Goal: Transaction & Acquisition: Book appointment/travel/reservation

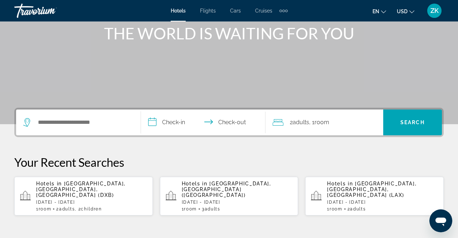
scroll to position [92, 0]
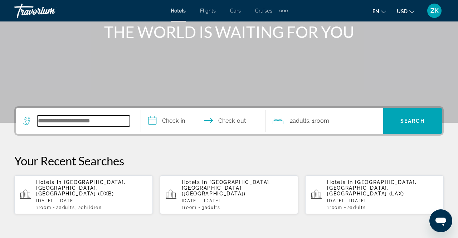
click at [98, 118] on input "Search hotel destination" at bounding box center [83, 121] width 93 height 11
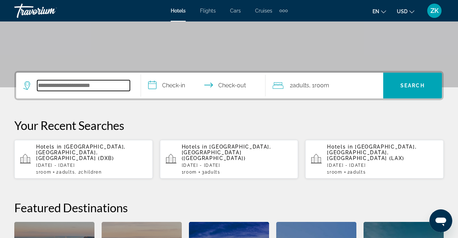
scroll to position [175, 0]
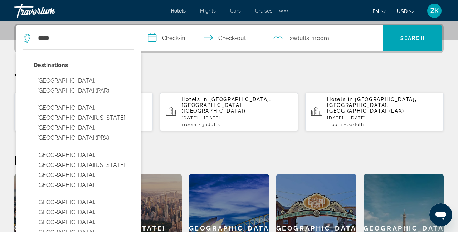
click at [79, 80] on button "Paris, France (PAR)" at bounding box center [84, 86] width 100 height 24
type input "**********"
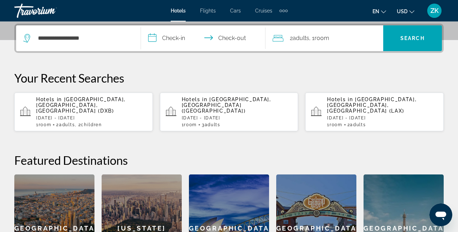
click at [182, 43] on input "**********" at bounding box center [205, 39] width 128 height 28
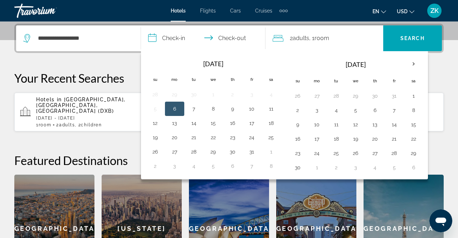
click at [298, 124] on button "9" at bounding box center [297, 124] width 11 height 10
click at [415, 123] on button "15" at bounding box center [413, 124] width 11 height 10
type input "**********"
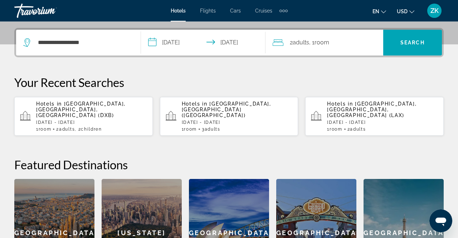
scroll to position [160, 0]
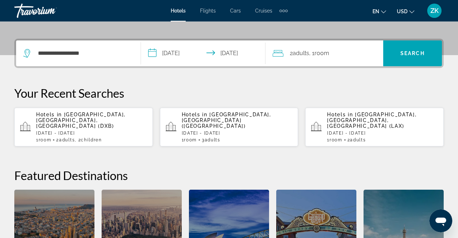
click at [423, 53] on span "Search" at bounding box center [412, 53] width 24 height 6
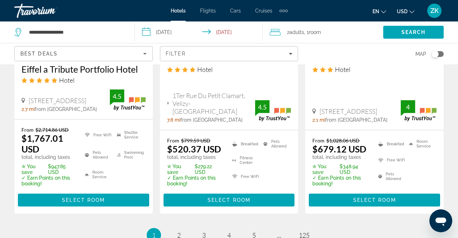
scroll to position [1057, 0]
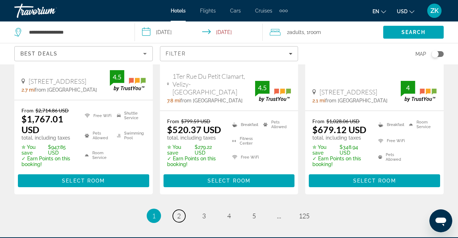
click at [181, 218] on link "page 2" at bounding box center [179, 216] width 13 height 13
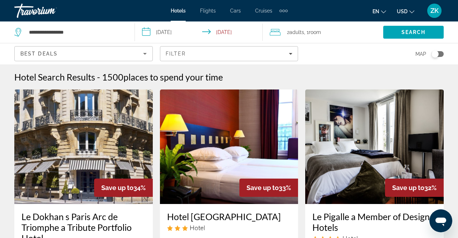
click at [240, 12] on span "Cars" at bounding box center [235, 11] width 11 height 6
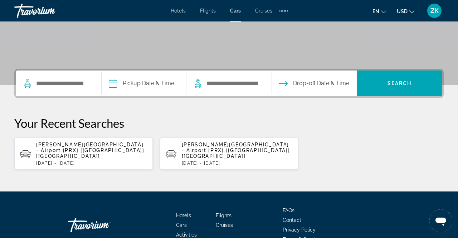
scroll to position [121, 0]
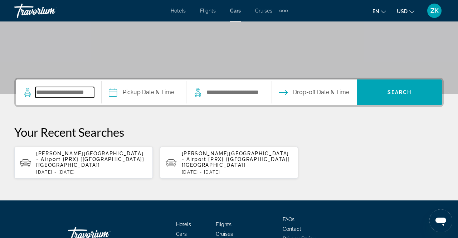
click at [94, 95] on input "Search pickup location" at bounding box center [64, 92] width 59 height 11
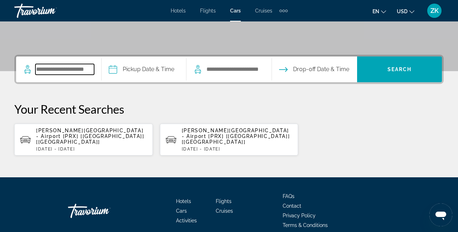
scroll to position [151, 0]
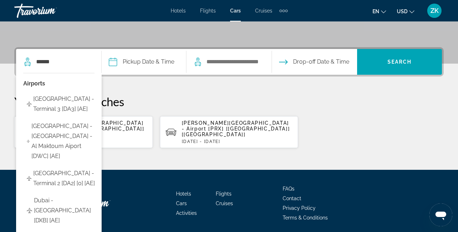
click at [87, 97] on span "Dubai - Intl Airport - Terminal 3 [DA3] [AE]" at bounding box center [65, 104] width 64 height 20
type input "**********"
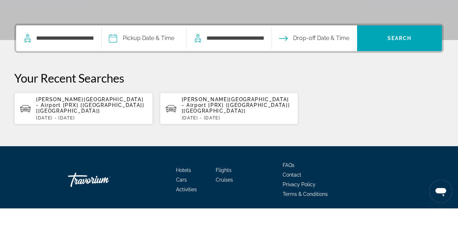
click at [175, 65] on input "Pickup date" at bounding box center [144, 63] width 88 height 28
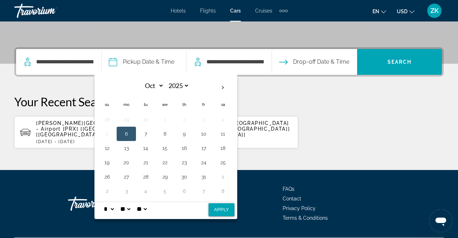
click at [132, 147] on button "13" at bounding box center [126, 148] width 11 height 10
click at [209, 149] on button "17" at bounding box center [203, 148] width 11 height 10
click at [288, 97] on p "Your Recent Searches" at bounding box center [228, 101] width 429 height 14
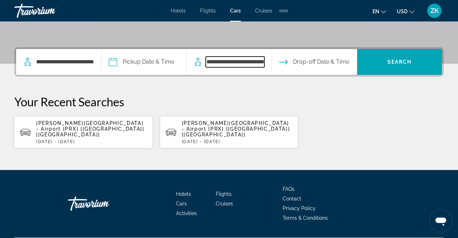
click at [264, 64] on input "**********" at bounding box center [235, 62] width 59 height 11
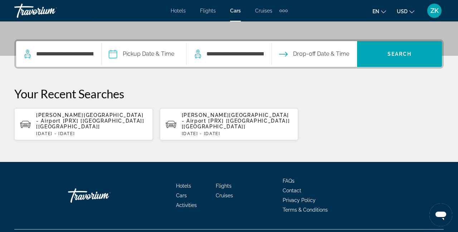
click at [381, 86] on div "**********" at bounding box center [229, 89] width 458 height 101
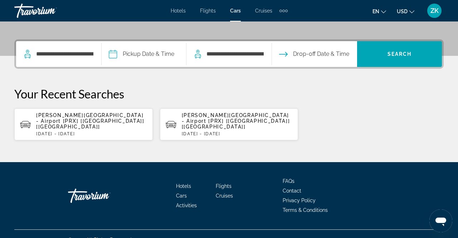
click at [349, 55] on span "Drop-off Date & Time" at bounding box center [321, 54] width 56 height 10
click at [410, 57] on span "Search" at bounding box center [399, 54] width 24 height 6
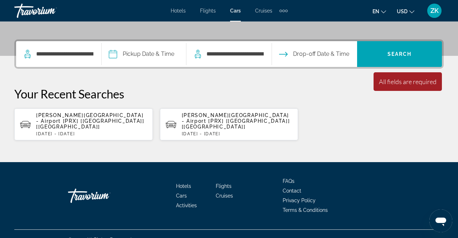
click at [331, 58] on span "Drop-off Date & Time" at bounding box center [321, 54] width 56 height 10
click at [264, 58] on input "**********" at bounding box center [235, 54] width 59 height 11
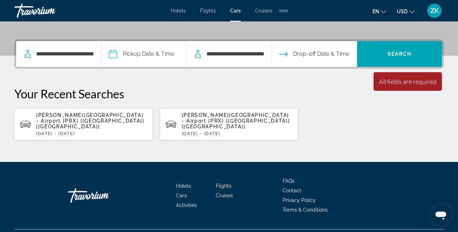
click at [327, 58] on span "Drop-off Date & Time" at bounding box center [321, 54] width 56 height 10
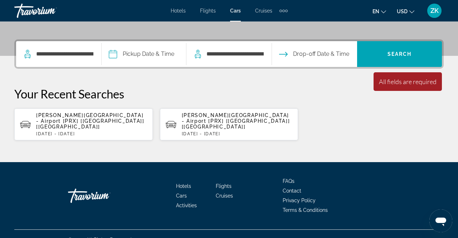
click at [163, 55] on input "Pickup date" at bounding box center [144, 55] width 88 height 28
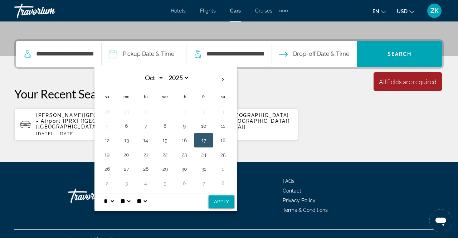
click at [132, 143] on button "13" at bounding box center [126, 140] width 11 height 10
click at [342, 59] on span "Drop-off Date & Time" at bounding box center [321, 54] width 56 height 10
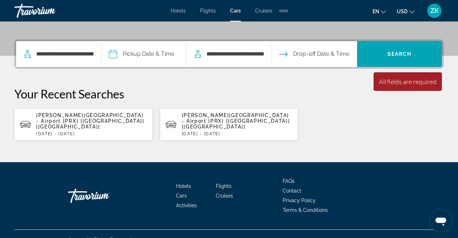
click at [308, 59] on button "Drop-off Date & Time" at bounding box center [314, 54] width 70 height 26
click at [341, 59] on span "Drop-off Date & Time" at bounding box center [321, 54] width 56 height 10
click at [349, 59] on span "Drop-off Date & Time" at bounding box center [321, 54] width 56 height 10
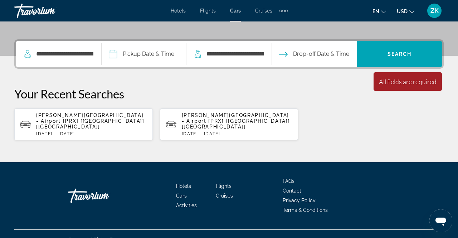
click at [349, 59] on span "Drop-off Date & Time" at bounding box center [321, 54] width 56 height 10
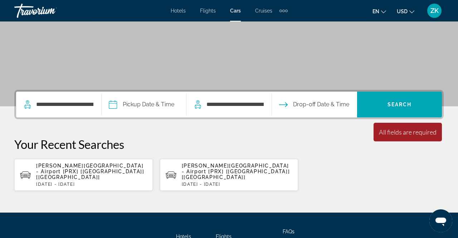
click at [349, 99] on span "Drop-off Date & Time" at bounding box center [321, 104] width 56 height 10
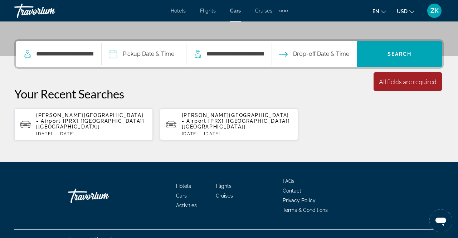
click at [349, 53] on span "Drop-off Date & Time" at bounding box center [321, 54] width 56 height 10
click at [288, 58] on icon "Open drop-off date and time picker" at bounding box center [283, 54] width 9 height 9
click at [308, 58] on button "Drop-off Date & Time" at bounding box center [314, 54] width 70 height 26
click at [288, 57] on icon "Open drop-off date and time picker" at bounding box center [283, 54] width 9 height 9
click at [305, 59] on button "Drop-off Date & Time" at bounding box center [314, 54] width 70 height 26
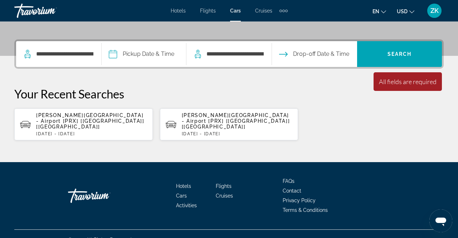
click at [288, 58] on icon "Open drop-off date and time picker" at bounding box center [283, 54] width 9 height 9
click at [309, 55] on button "Drop-off Date & Time" at bounding box center [314, 54] width 70 height 26
click at [309, 60] on button "Drop-off Date & Time" at bounding box center [314, 54] width 70 height 26
click at [314, 56] on span "Drop-off Date & Time" at bounding box center [321, 54] width 56 height 10
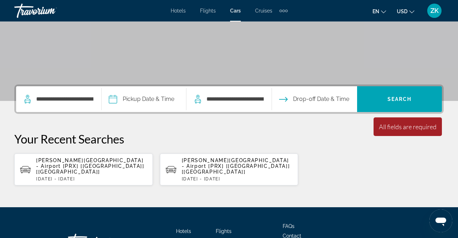
click at [306, 106] on button "Drop-off Date & Time" at bounding box center [314, 99] width 70 height 26
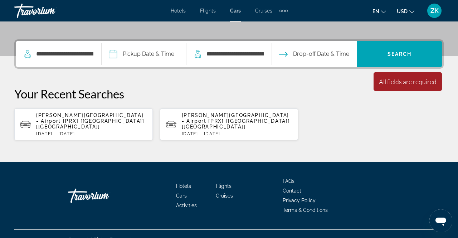
click at [309, 54] on button "Drop-off Date & Time" at bounding box center [314, 54] width 70 height 26
click at [312, 54] on button "Drop-off Date & Time" at bounding box center [314, 54] width 70 height 26
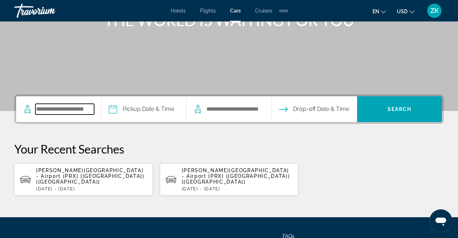
click at [73, 110] on input "Search pickup location" at bounding box center [64, 109] width 59 height 11
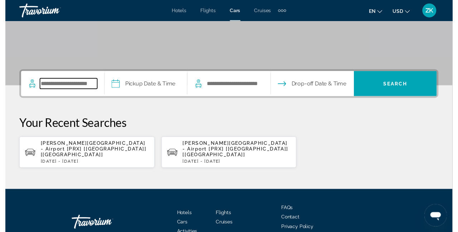
scroll to position [128, 0]
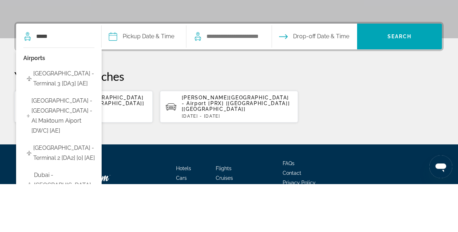
click at [79, 130] on span "[GEOGRAPHIC_DATA] - Terminal 3 [DA3] [AE]" at bounding box center [65, 127] width 64 height 20
type input "**********"
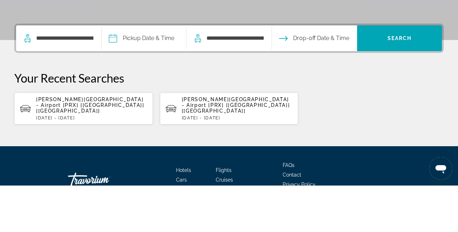
click at [171, 87] on input "Pickup date" at bounding box center [144, 86] width 88 height 28
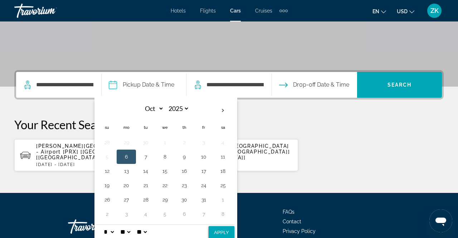
click at [132, 172] on button "13" at bounding box center [126, 171] width 11 height 10
click at [310, 122] on p "Your Recent Searches" at bounding box center [228, 124] width 429 height 14
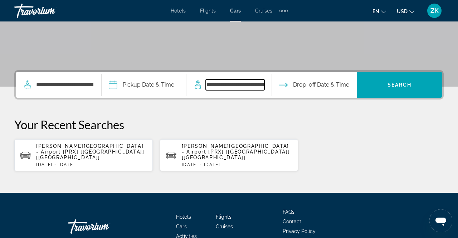
click at [264, 80] on input "**********" at bounding box center [235, 84] width 59 height 11
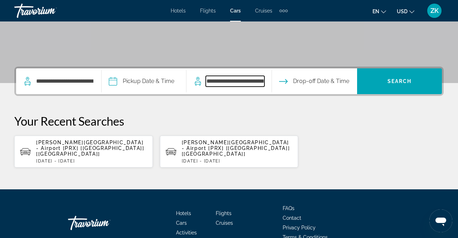
scroll to position [159, 0]
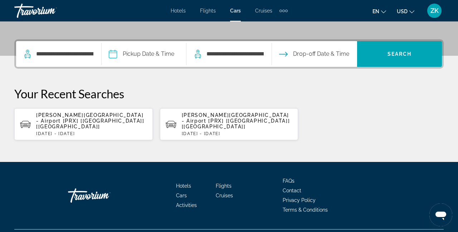
click at [349, 49] on span "Drop-off Date & Time" at bounding box center [321, 54] width 56 height 10
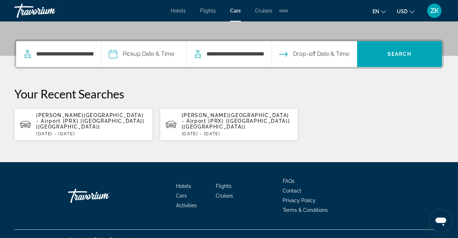
click at [342, 53] on span "Drop-off Date & Time" at bounding box center [321, 54] width 56 height 10
click at [349, 58] on span "Drop-off Date & Time" at bounding box center [321, 54] width 56 height 10
click at [349, 57] on span "Drop-off Date & Time" at bounding box center [321, 54] width 56 height 10
click at [348, 58] on span "Drop-off Date & Time" at bounding box center [321, 54] width 56 height 10
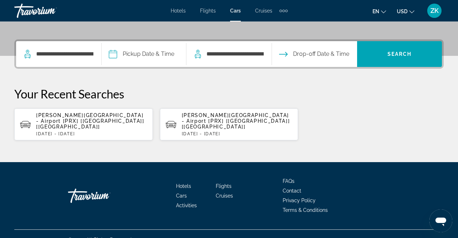
click at [349, 57] on span "Drop-off Date & Time" at bounding box center [321, 54] width 56 height 10
click at [349, 59] on span "Drop-off Date & Time" at bounding box center [321, 54] width 56 height 10
click at [317, 65] on button "Drop-off Date & Time" at bounding box center [314, 54] width 70 height 26
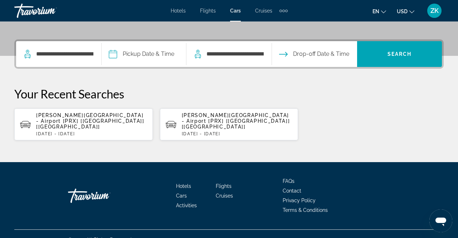
click at [309, 64] on button "Drop-off Date & Time" at bounding box center [314, 54] width 70 height 26
click at [310, 58] on button "Drop-off Date & Time" at bounding box center [314, 54] width 70 height 26
click at [308, 59] on button "Drop-off Date & Time" at bounding box center [314, 54] width 70 height 26
click at [308, 57] on button "Drop-off Date & Time" at bounding box center [314, 54] width 70 height 26
click at [312, 55] on button "Drop-off Date & Time" at bounding box center [314, 54] width 70 height 26
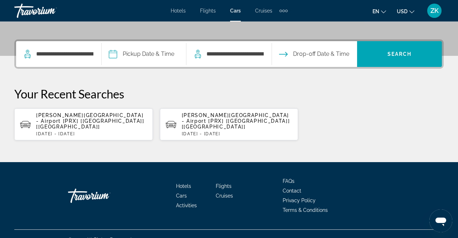
click at [313, 55] on button "Drop-off Date & Time" at bounding box center [314, 54] width 70 height 26
click at [310, 58] on button "Drop-off Date & Time" at bounding box center [314, 54] width 70 height 26
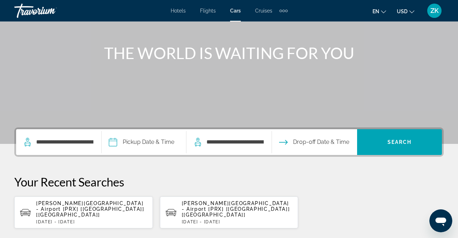
scroll to position [67, 0]
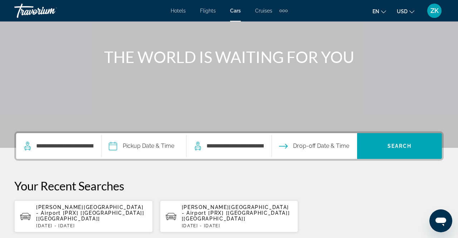
click at [328, 141] on span "Drop-off Date & Time" at bounding box center [321, 146] width 56 height 10
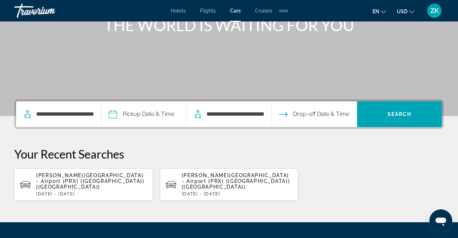
scroll to position [159, 0]
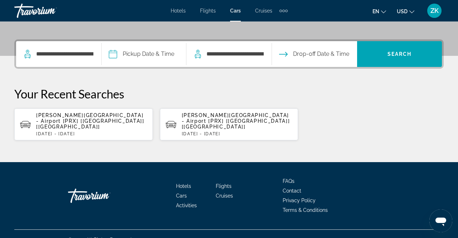
click at [341, 59] on span "Drop-off Date & Time" at bounding box center [321, 54] width 56 height 10
click at [349, 59] on span "Drop-off Date & Time" at bounding box center [321, 54] width 56 height 10
click at [271, 13] on span "Cruises" at bounding box center [263, 11] width 17 height 6
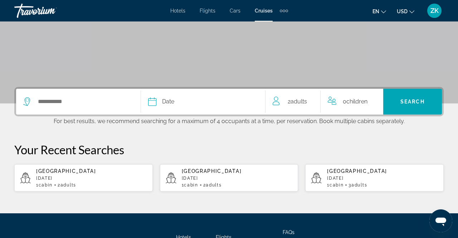
scroll to position [113, 0]
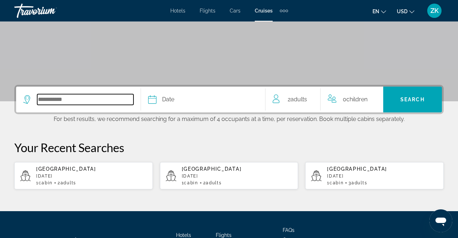
click at [104, 102] on input "Select cruise destination" at bounding box center [85, 99] width 96 height 11
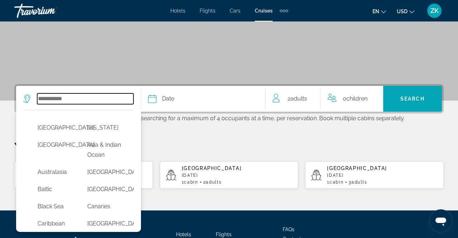
scroll to position [174, 0]
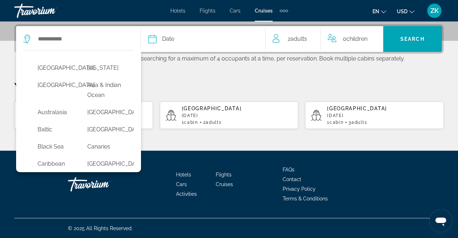
click at [49, 73] on button "Africa" at bounding box center [55, 68] width 43 height 14
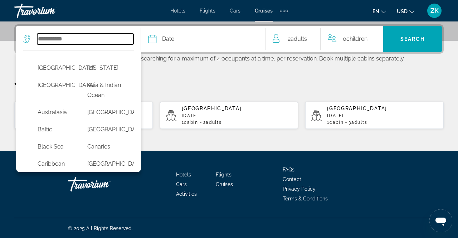
type input "******"
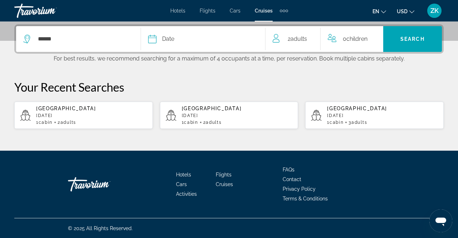
click at [192, 43] on div "Date" at bounding box center [203, 39] width 110 height 10
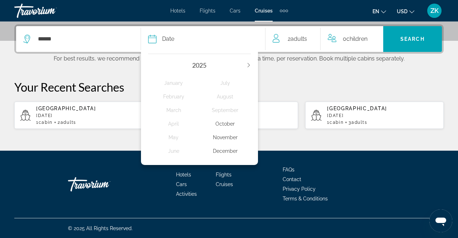
click at [235, 139] on div "November" at bounding box center [225, 137] width 52 height 13
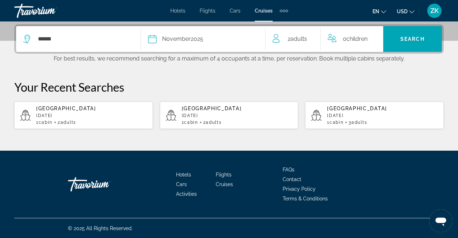
click at [416, 39] on span "Search" at bounding box center [412, 39] width 24 height 6
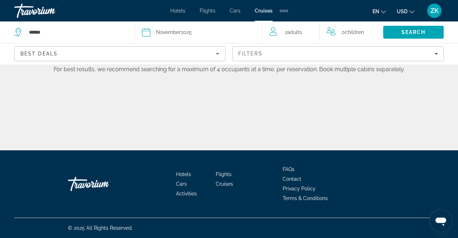
click at [205, 115] on div "****** Date November 2025 2025 January February March April May June July Augus…" at bounding box center [229, 75] width 458 height 150
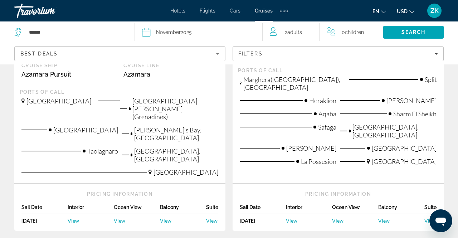
scroll to position [1115, 0]
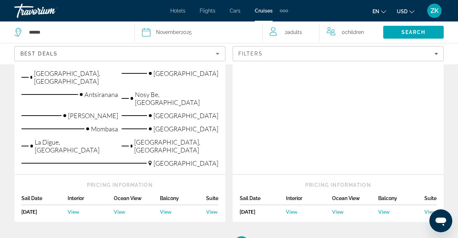
scroll to position [450, 0]
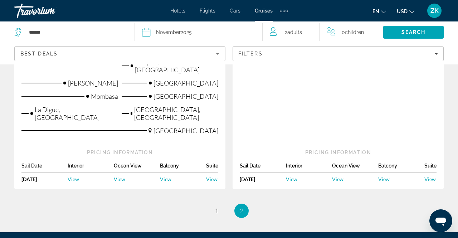
click at [285, 14] on div "Extra navigation items" at bounding box center [284, 10] width 8 height 11
click at [271, 29] on link "Activities" at bounding box center [272, 24] width 28 height 13
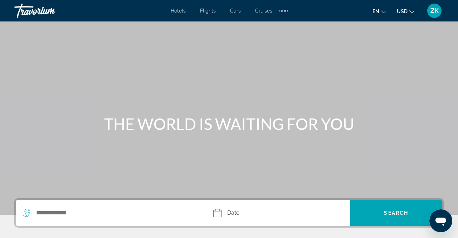
click at [285, 15] on div "Extra navigation items" at bounding box center [283, 10] width 8 height 11
click at [279, 26] on span "Activities" at bounding box center [271, 24] width 22 height 6
click at [285, 11] on div "Extra navigation items" at bounding box center [286, 11] width 3 height 3
click at [278, 28] on link "Activities" at bounding box center [270, 24] width 29 height 13
click at [285, 11] on div "Extra navigation items" at bounding box center [286, 11] width 3 height 3
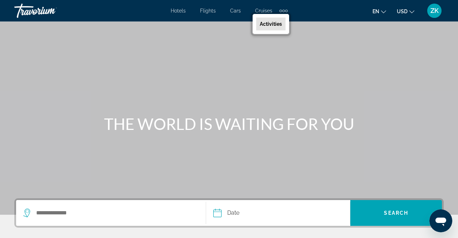
click at [280, 25] on span "Activities" at bounding box center [271, 24] width 22 height 6
click at [286, 10] on div "Extra navigation items" at bounding box center [286, 11] width 3 height 3
click at [278, 27] on link "Activities" at bounding box center [270, 24] width 29 height 13
click at [285, 11] on div "Extra navigation items" at bounding box center [286, 11] width 3 height 3
click at [278, 24] on span "Activities" at bounding box center [271, 24] width 22 height 6
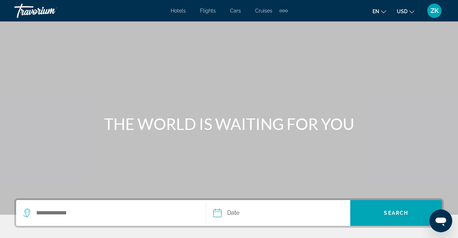
click at [283, 18] on div "Hotels Flights Cars Cruises Activities Hotels Flights Cars Cruises Activities e…" at bounding box center [229, 10] width 458 height 19
click at [285, 11] on div "Extra navigation items" at bounding box center [286, 11] width 3 height 3
click at [278, 24] on span "Activities" at bounding box center [271, 24] width 22 height 6
click at [285, 14] on div "Extra navigation items" at bounding box center [283, 10] width 8 height 11
click at [277, 29] on link "Activities" at bounding box center [270, 24] width 29 height 13
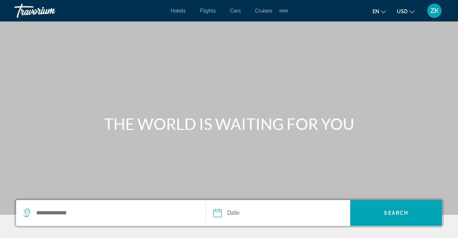
click at [282, 14] on div "Extra navigation items" at bounding box center [283, 10] width 8 height 11
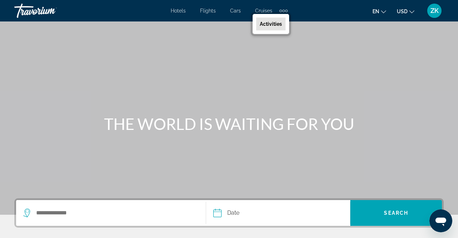
click at [275, 28] on link "Activities" at bounding box center [270, 24] width 29 height 13
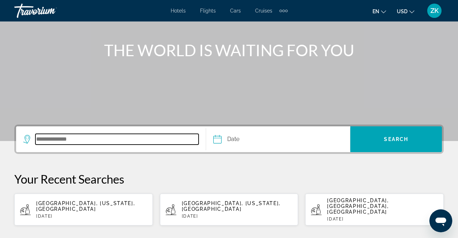
click at [126, 138] on input "Search destination" at bounding box center [116, 139] width 163 height 11
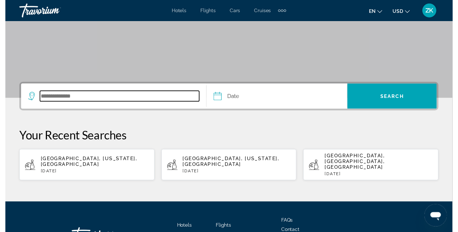
scroll to position [124, 0]
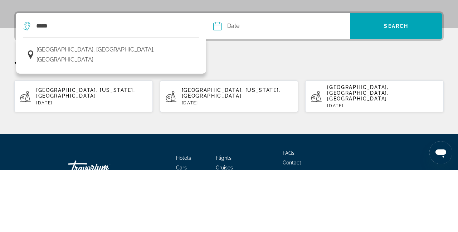
click at [147, 115] on button "[GEOGRAPHIC_DATA], [GEOGRAPHIC_DATA], [GEOGRAPHIC_DATA]" at bounding box center [111, 117] width 176 height 24
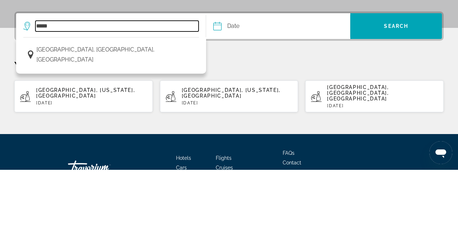
type input "**********"
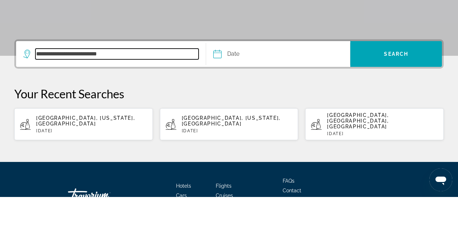
scroll to position [123, 0]
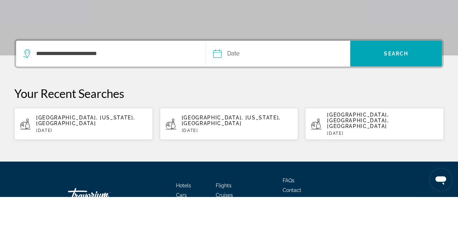
click at [248, 85] on input "Date" at bounding box center [246, 90] width 71 height 28
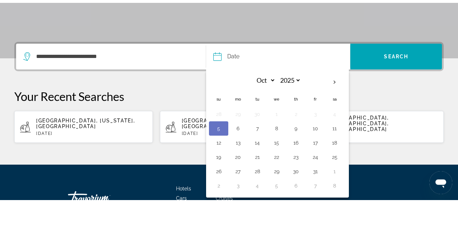
scroll to position [124, 0]
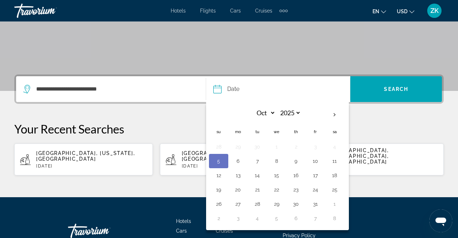
click at [276, 175] on button "15" at bounding box center [276, 175] width 11 height 10
type input "**********"
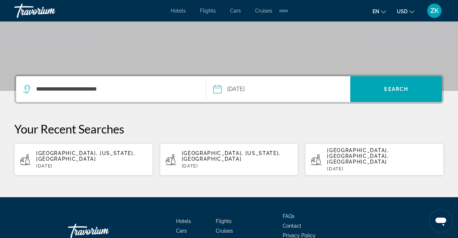
click at [400, 97] on span "Search" at bounding box center [396, 88] width 92 height 17
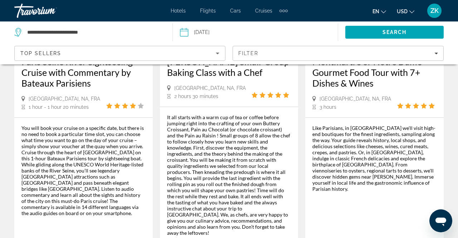
scroll to position [1240, 0]
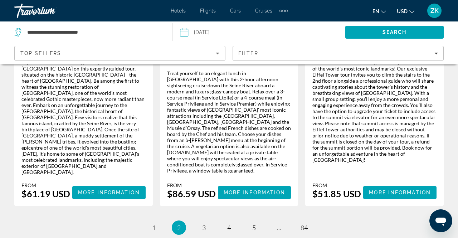
scroll to position [1228, 0]
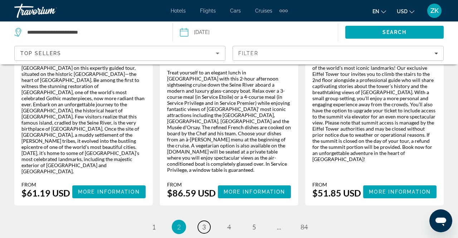
click at [204, 223] on span "3" at bounding box center [204, 227] width 4 height 8
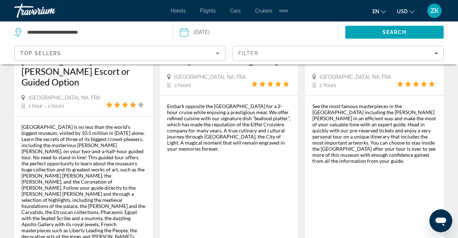
scroll to position [1507, 0]
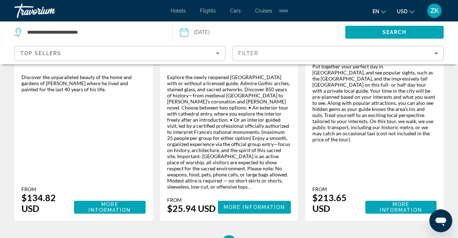
scroll to position [1244, 0]
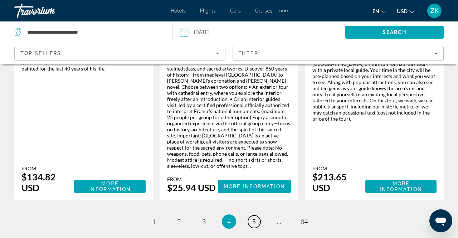
click at [258, 215] on link "page 5" at bounding box center [254, 221] width 13 height 13
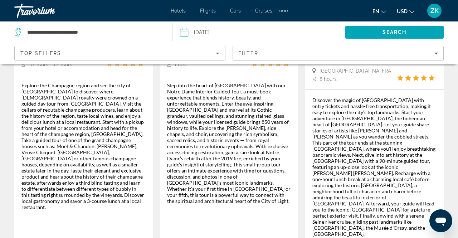
scroll to position [1233, 0]
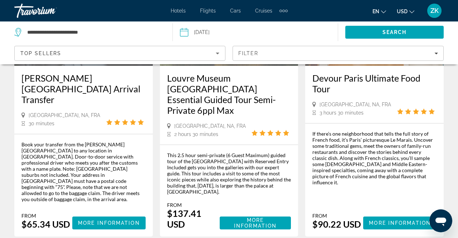
scroll to position [1145, 0]
